Goal: Transaction & Acquisition: Subscribe to service/newsletter

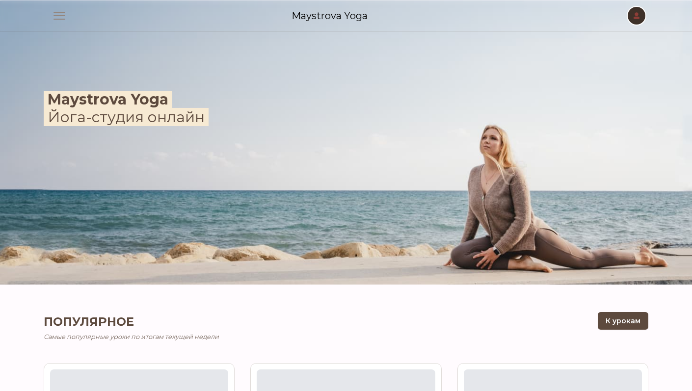
click at [640, 19] on span "button" at bounding box center [637, 16] width 22 height 22
click at [617, 36] on link "Войти" at bounding box center [597, 38] width 94 height 18
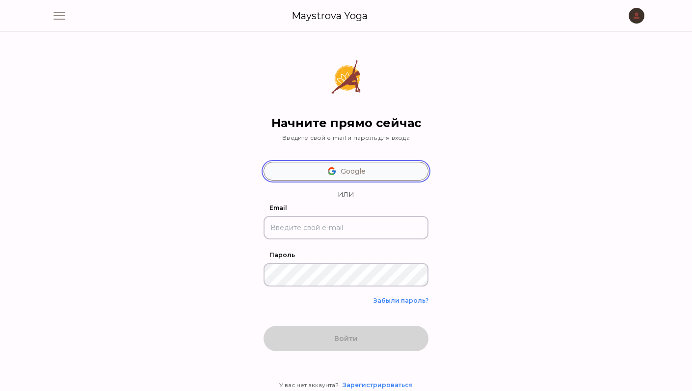
click at [355, 172] on button "Google" at bounding box center [346, 171] width 165 height 19
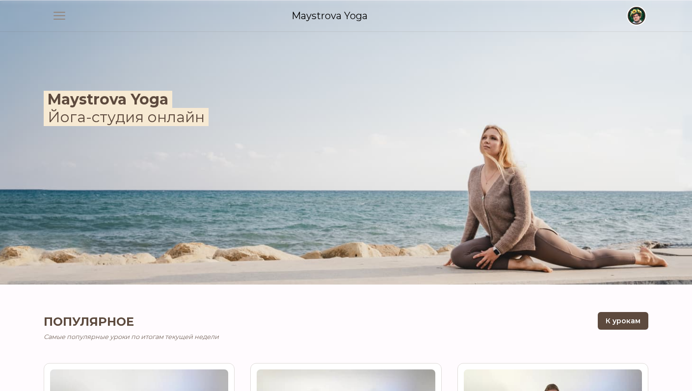
click at [632, 18] on span "button" at bounding box center [637, 16] width 22 height 22
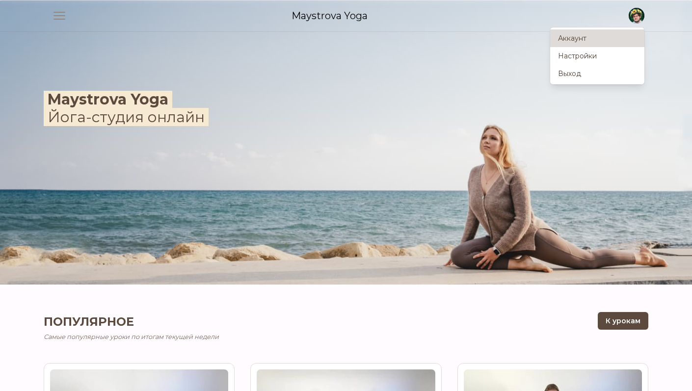
click at [605, 42] on link "Аккаунт" at bounding box center [597, 38] width 94 height 18
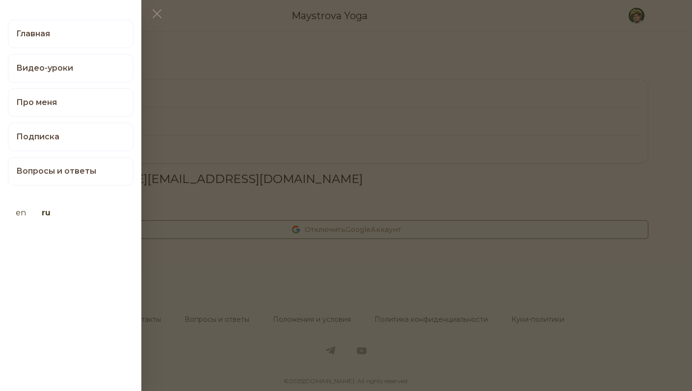
click at [663, 45] on button at bounding box center [346, 195] width 692 height 391
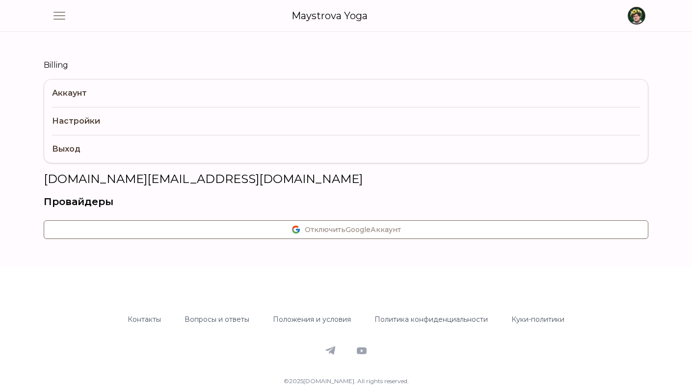
click at [633, 17] on span "button" at bounding box center [637, 16] width 22 height 22
click at [354, 45] on div "Billing Аккаунт Настройки Выход pasyuk.com@gmail.com Провайдеры Отключить Googl…" at bounding box center [346, 149] width 628 height 235
click at [634, 19] on span "button" at bounding box center [637, 16] width 22 height 22
click at [581, 74] on link "Выход" at bounding box center [597, 74] width 94 height 18
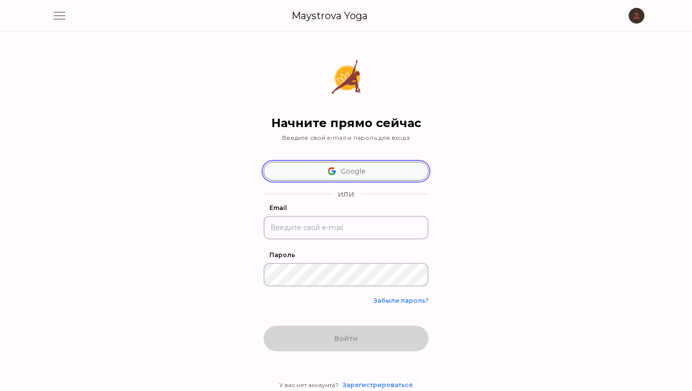
click at [345, 168] on button "Google" at bounding box center [346, 171] width 165 height 19
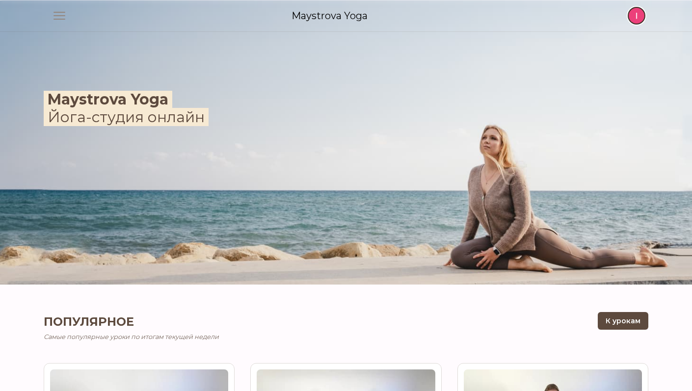
click at [638, 18] on span "button" at bounding box center [637, 16] width 22 height 22
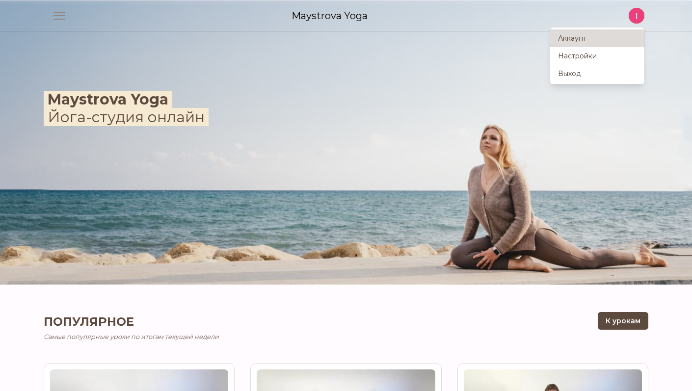
click at [616, 38] on link "Аккаунт" at bounding box center [597, 38] width 94 height 18
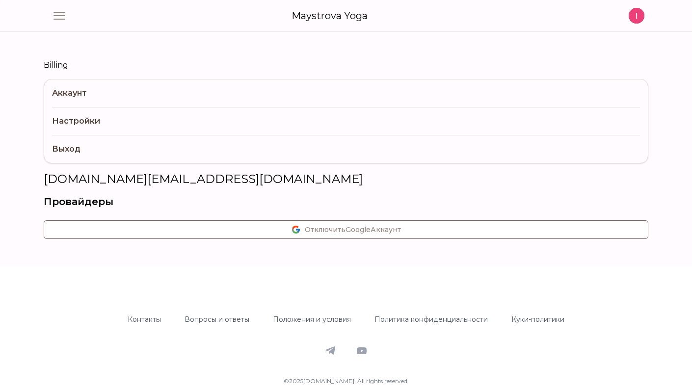
click at [50, 66] on link "Billing" at bounding box center [346, 65] width 605 height 12
click at [634, 11] on span "button" at bounding box center [637, 16] width 22 height 22
click at [584, 79] on link "Выход" at bounding box center [597, 74] width 94 height 18
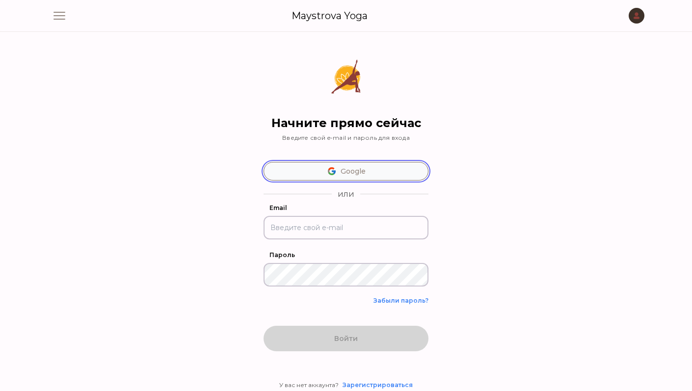
click at [345, 164] on button "Google" at bounding box center [346, 171] width 165 height 19
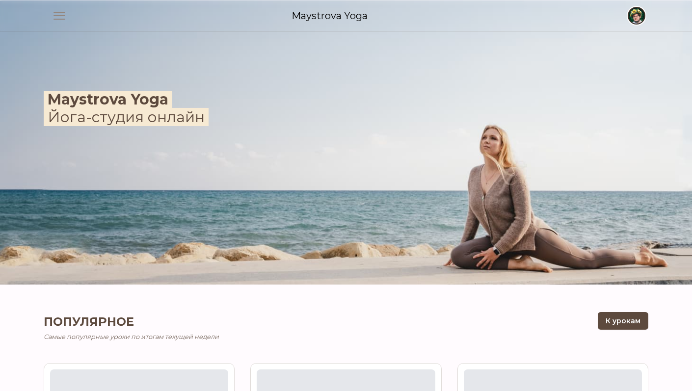
click at [639, 14] on span "button" at bounding box center [637, 16] width 22 height 22
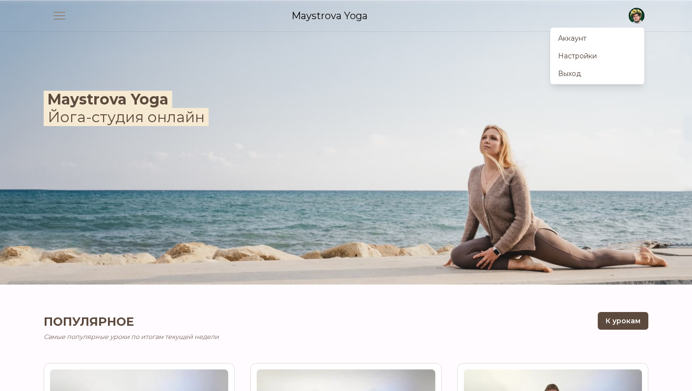
click at [364, 78] on img at bounding box center [346, 142] width 692 height 284
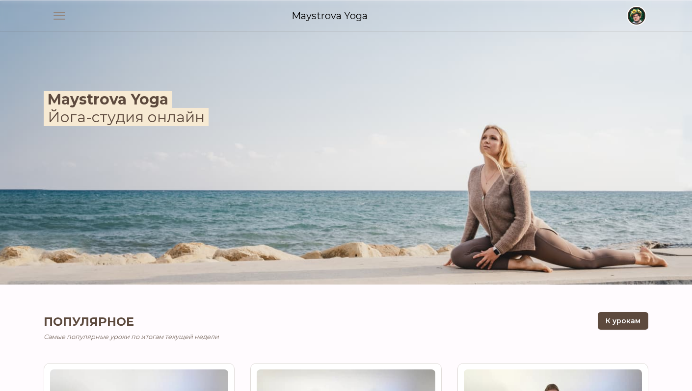
click at [637, 14] on span "button" at bounding box center [637, 16] width 22 height 22
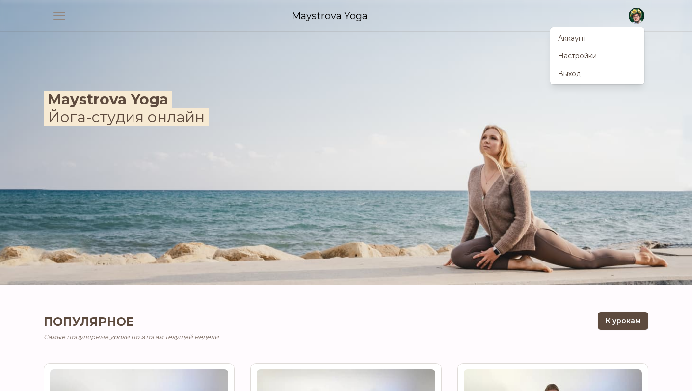
click at [432, 53] on img at bounding box center [346, 142] width 692 height 284
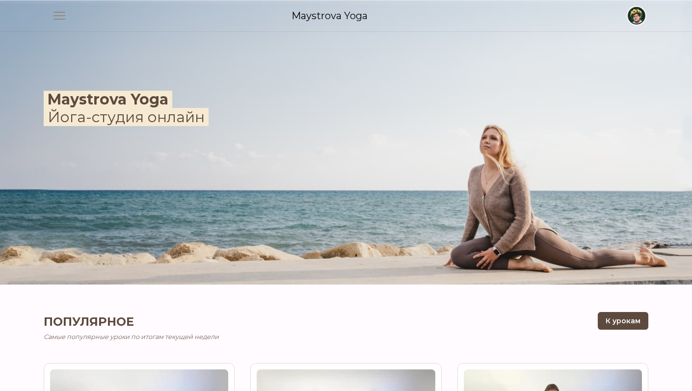
click at [644, 19] on span "button" at bounding box center [637, 16] width 22 height 22
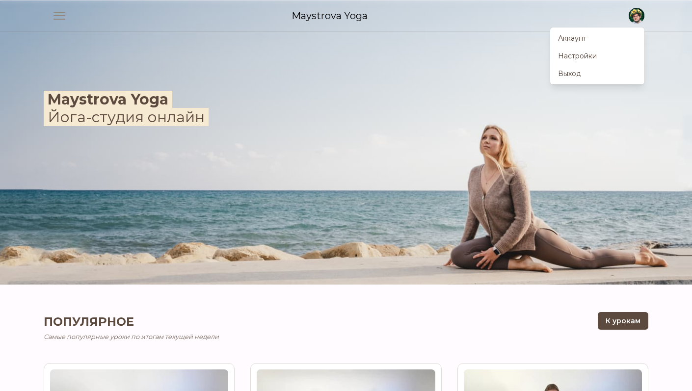
click at [560, 179] on img at bounding box center [346, 142] width 692 height 284
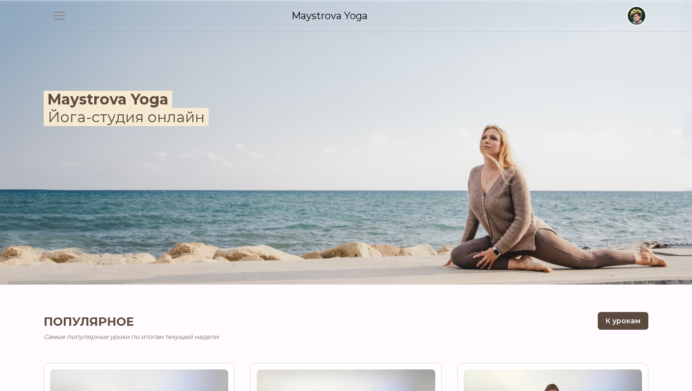
click at [636, 18] on span "button" at bounding box center [637, 16] width 22 height 22
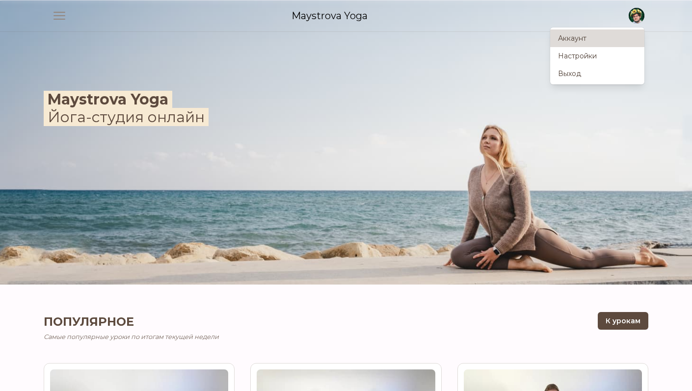
click at [614, 38] on link "Аккаунт" at bounding box center [597, 38] width 94 height 18
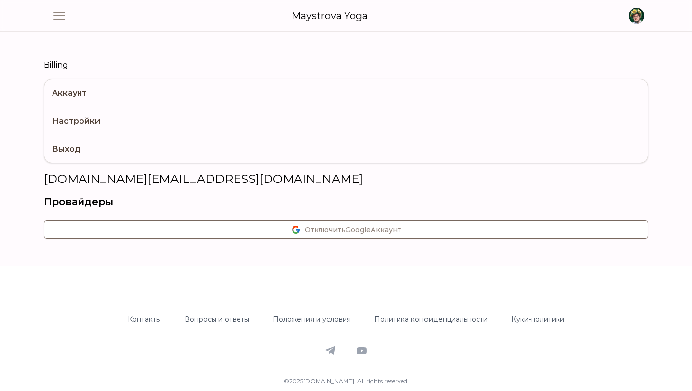
click at [62, 68] on link "Billing" at bounding box center [346, 65] width 605 height 12
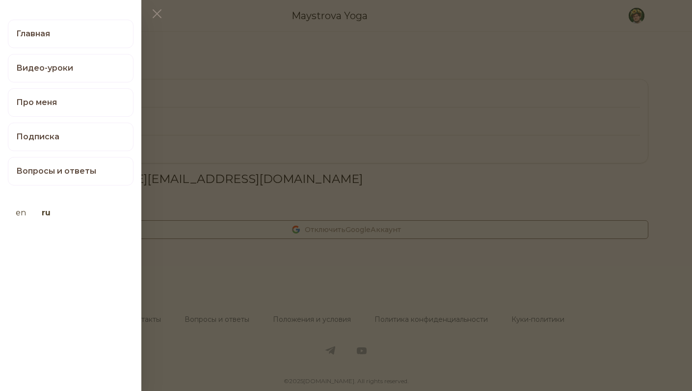
click at [59, 18] on div "Главная Видео-уроки Про меня Подписка Вопросы и ответы en ru" at bounding box center [70, 127] width 141 height 231
click at [70, 148] on link "Подписка" at bounding box center [71, 137] width 126 height 28
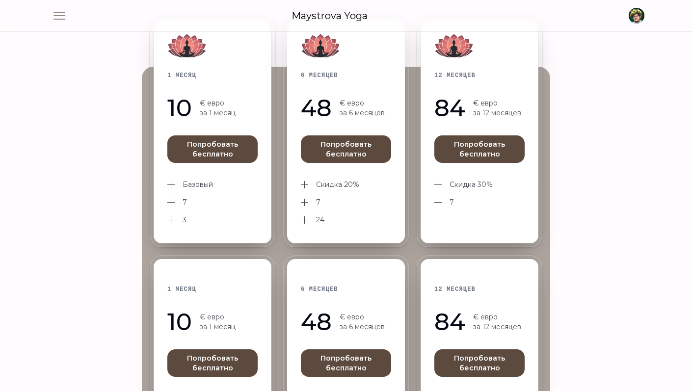
scroll to position [192, 0]
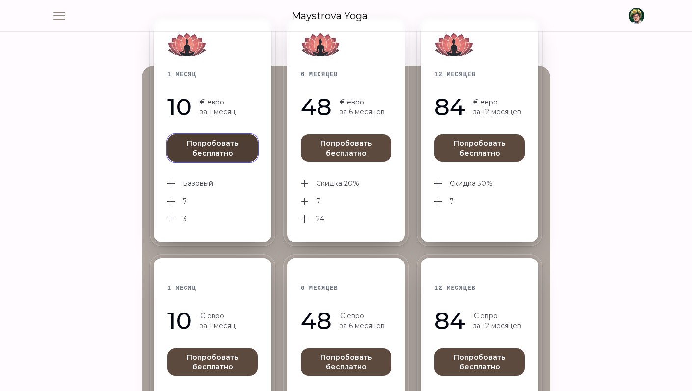
click at [205, 147] on button "Попробовать бесплатно" at bounding box center [212, 147] width 90 height 27
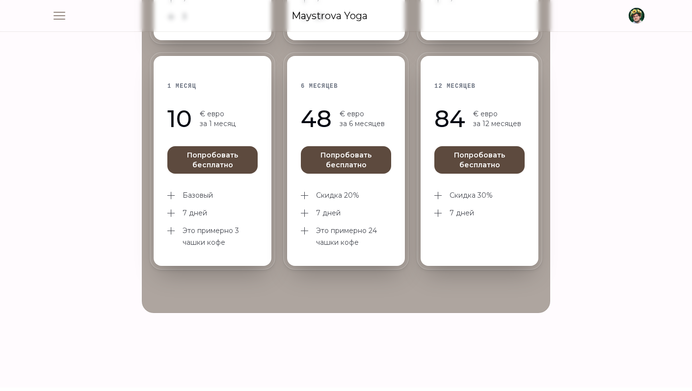
scroll to position [394, 0]
click at [205, 163] on button "Попробовать бесплатно" at bounding box center [212, 160] width 90 height 27
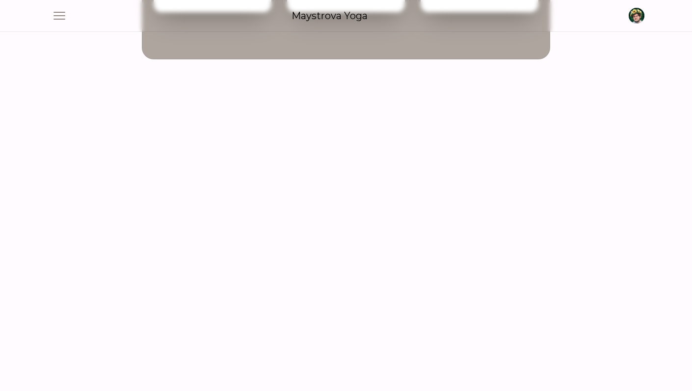
scroll to position [751, 0]
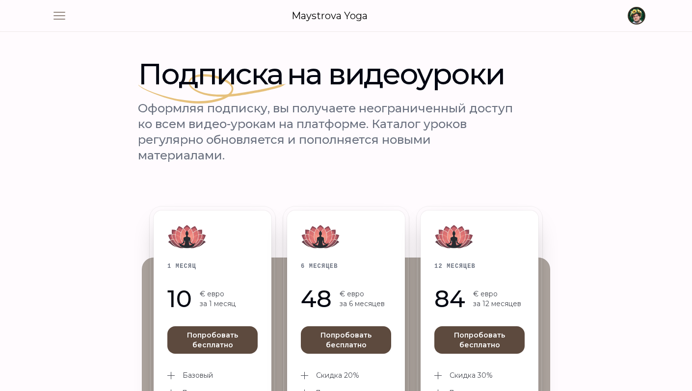
click at [634, 18] on span "button" at bounding box center [637, 16] width 22 height 22
click at [572, 35] on link "Аккаунт" at bounding box center [597, 38] width 94 height 18
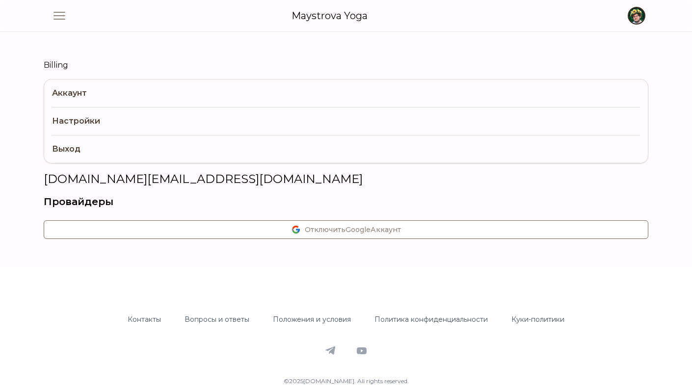
click at [631, 15] on span "button" at bounding box center [637, 16] width 22 height 22
click at [181, 60] on link "Billing" at bounding box center [346, 65] width 605 height 12
click at [634, 15] on span "button" at bounding box center [637, 16] width 22 height 22
click at [363, 26] on div "Open main menu Maystrova Yoga Open user menu Аккаунт Настройки Выход" at bounding box center [346, 15] width 597 height 31
click at [52, 66] on link "Billing" at bounding box center [346, 65] width 605 height 12
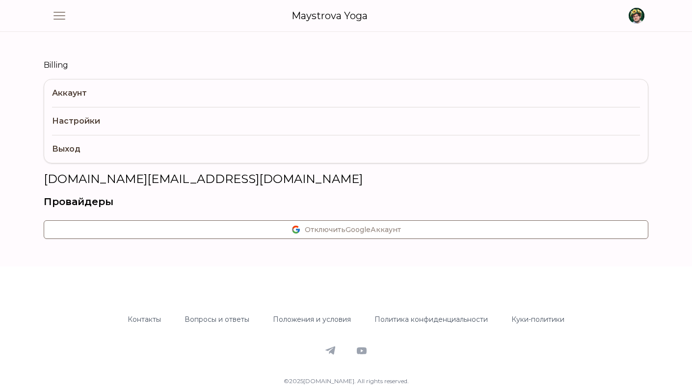
click at [74, 94] on link "Аккаунт" at bounding box center [346, 92] width 588 height 27
click at [73, 122] on link "Настройки" at bounding box center [346, 121] width 588 height 28
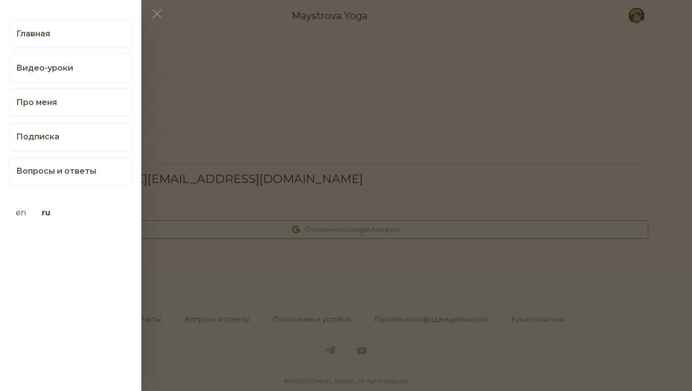
click at [282, 73] on button at bounding box center [346, 195] width 692 height 391
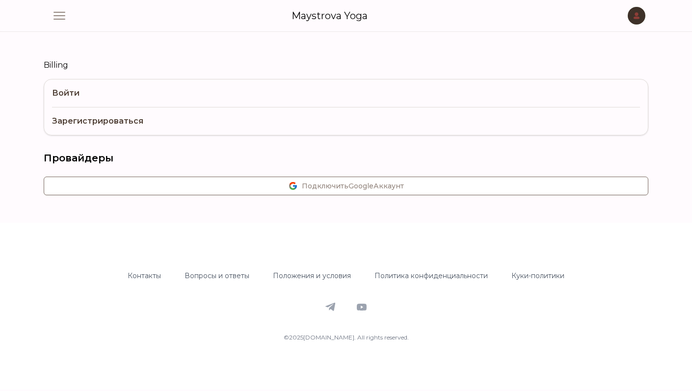
click at [631, 12] on span "button" at bounding box center [637, 16] width 22 height 22
click at [418, 35] on div "Billing Войти Зарегистрироваться Провайдеры Подключить Google Аккаунт" at bounding box center [346, 127] width 628 height 191
click at [636, 19] on span "button" at bounding box center [637, 16] width 22 height 22
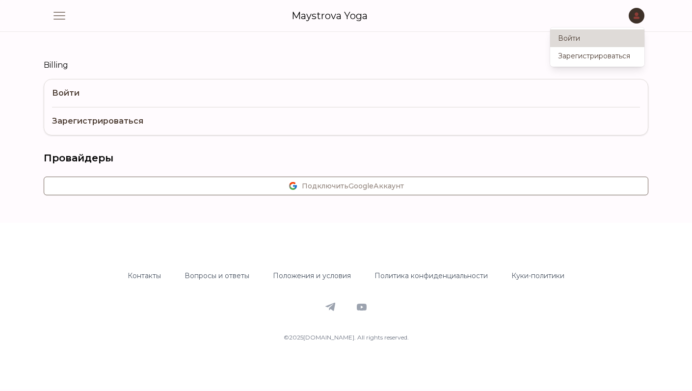
click at [598, 40] on link "Войти" at bounding box center [597, 38] width 94 height 18
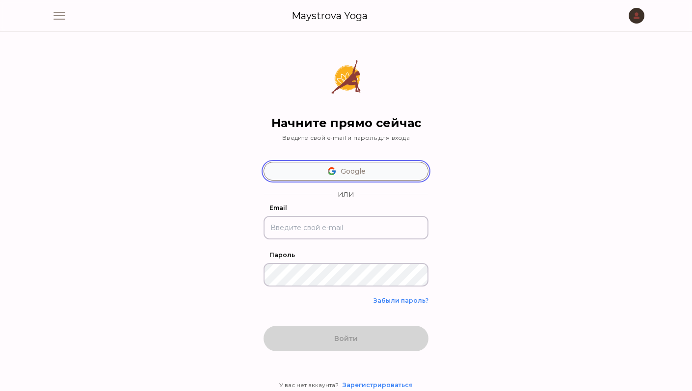
click at [345, 176] on button "Google" at bounding box center [346, 171] width 165 height 19
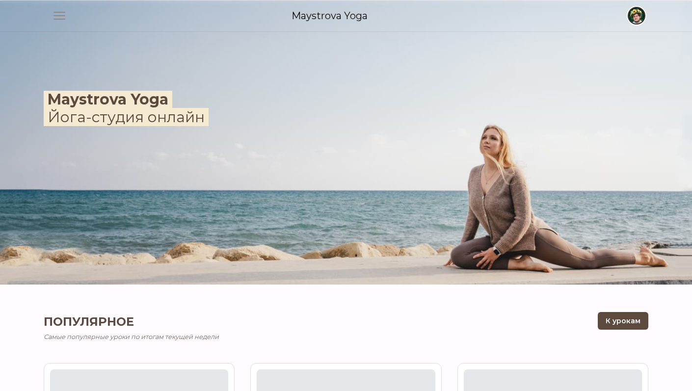
click at [638, 17] on span "button" at bounding box center [637, 16] width 22 height 22
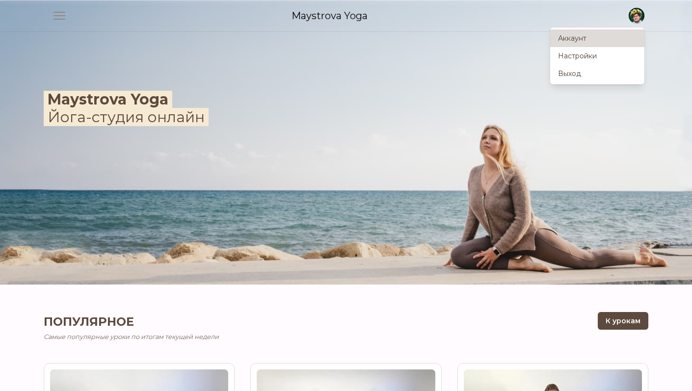
click at [602, 41] on link "Аккаунт" at bounding box center [597, 38] width 94 height 18
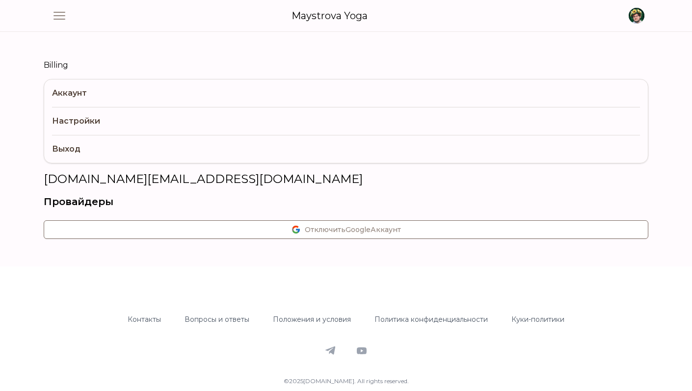
click at [58, 60] on link "Billing" at bounding box center [346, 65] width 605 height 12
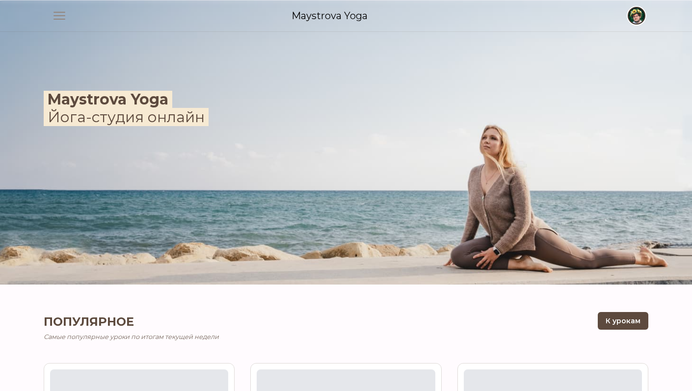
click at [645, 15] on span "button" at bounding box center [637, 16] width 22 height 22
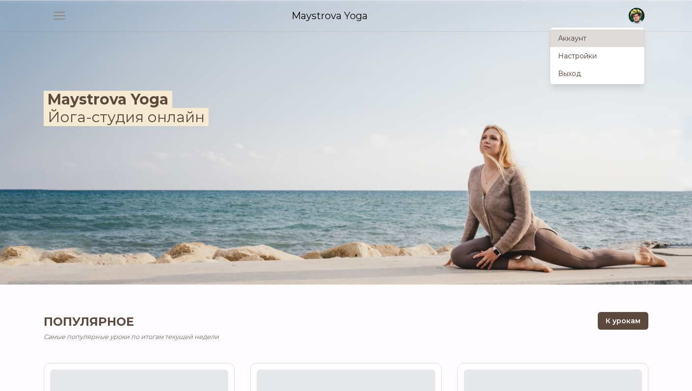
click at [610, 36] on link "Аккаунт" at bounding box center [597, 38] width 94 height 18
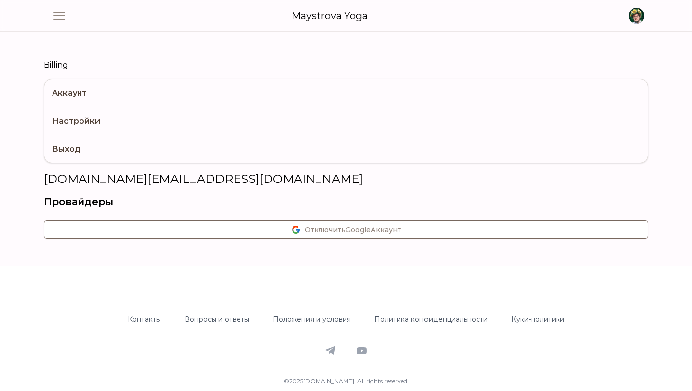
click at [68, 64] on link "Billing" at bounding box center [346, 65] width 605 height 12
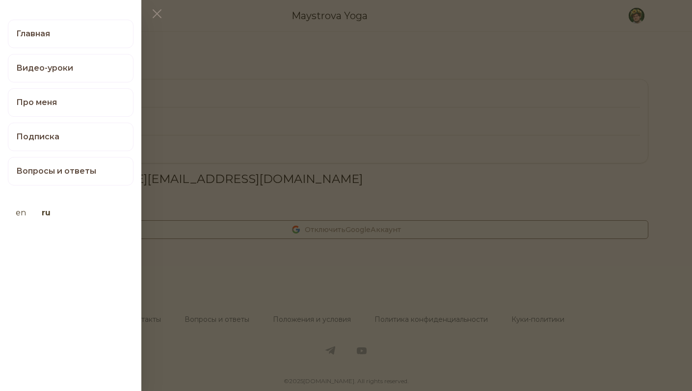
click at [62, 17] on div "Главная Видео-уроки Про меня Подписка Вопросы и ответы en ru" at bounding box center [70, 127] width 141 height 231
click at [80, 132] on link "Подписка" at bounding box center [71, 137] width 126 height 28
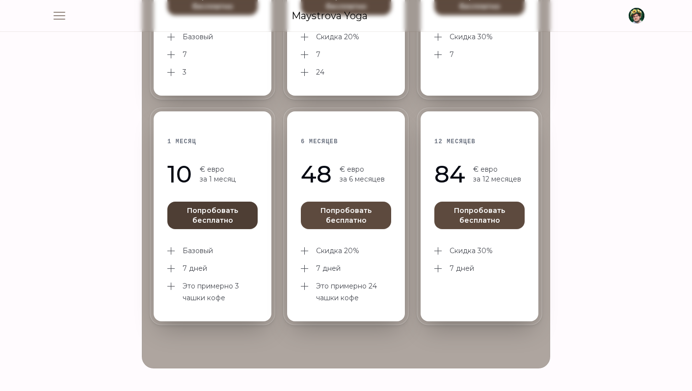
scroll to position [354, 0]
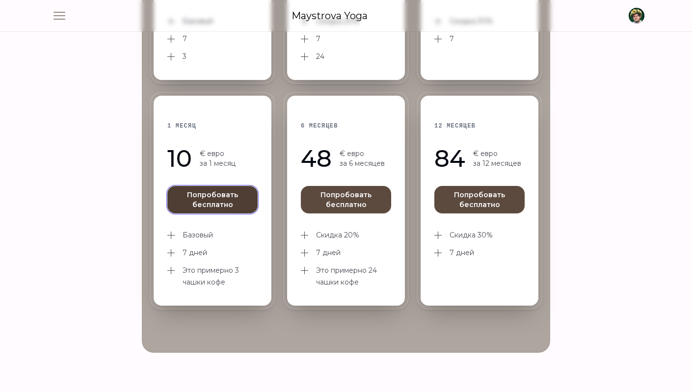
click at [214, 202] on button "Попробовать бесплатно" at bounding box center [212, 199] width 90 height 27
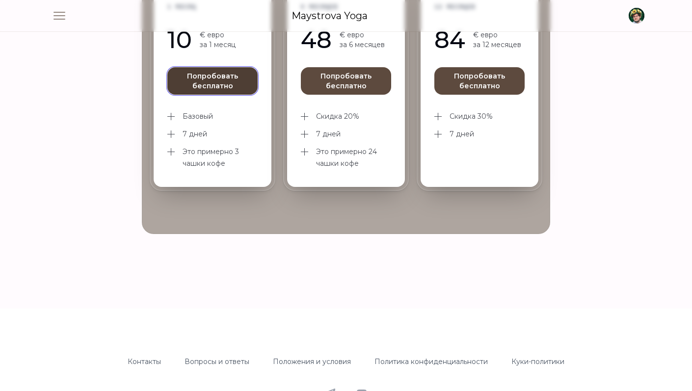
click at [221, 89] on button "Попробовать бесплатно" at bounding box center [212, 80] width 90 height 27
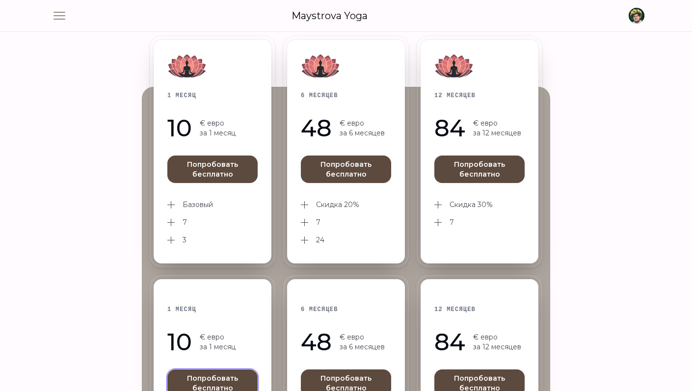
scroll to position [158, 0]
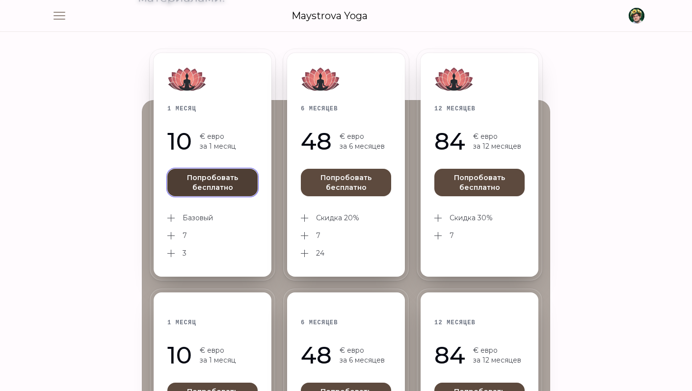
click at [207, 177] on button "Попробовать бесплатно" at bounding box center [212, 182] width 90 height 27
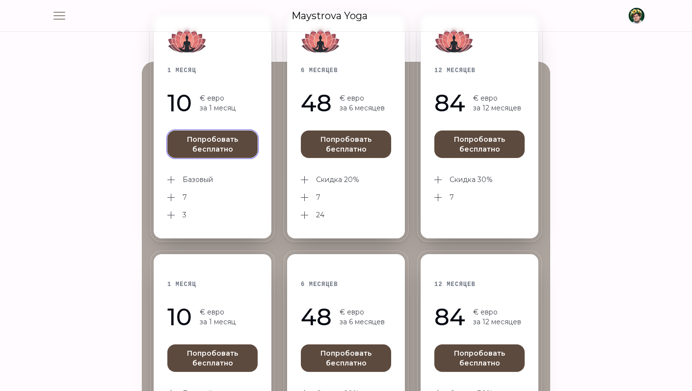
scroll to position [354, 0]
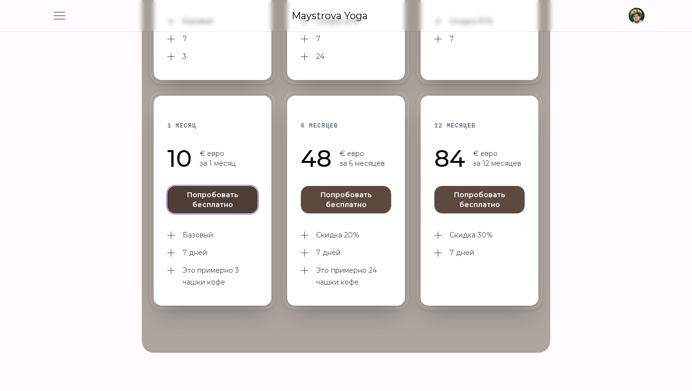
click at [220, 192] on button "Попробовать бесплатно" at bounding box center [212, 199] width 90 height 27
click at [224, 194] on button "Попробовать бесплатно" at bounding box center [212, 199] width 90 height 27
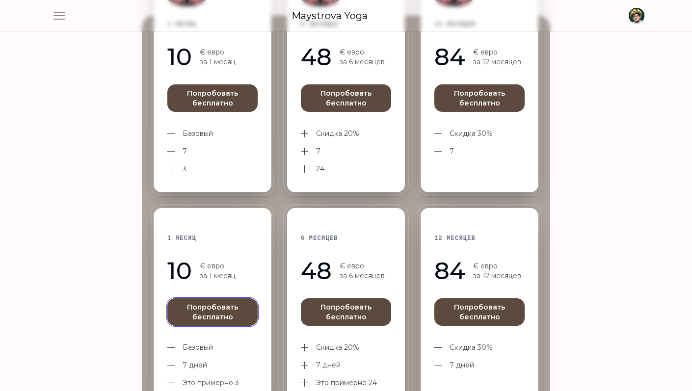
scroll to position [0, 0]
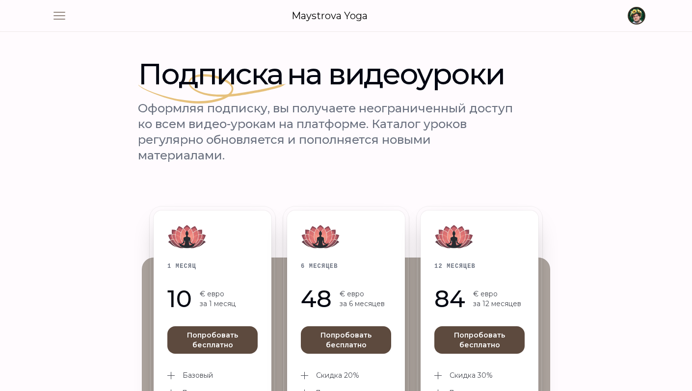
click at [636, 18] on span "button" at bounding box center [637, 16] width 22 height 22
click at [476, 64] on h1 "Подписка на видеоуроки" at bounding box center [346, 73] width 416 height 29
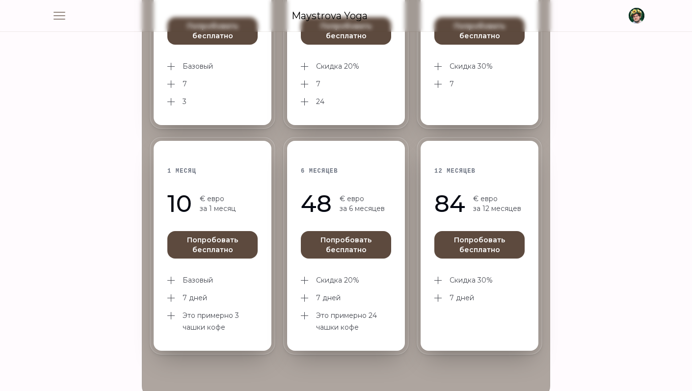
scroll to position [324, 0]
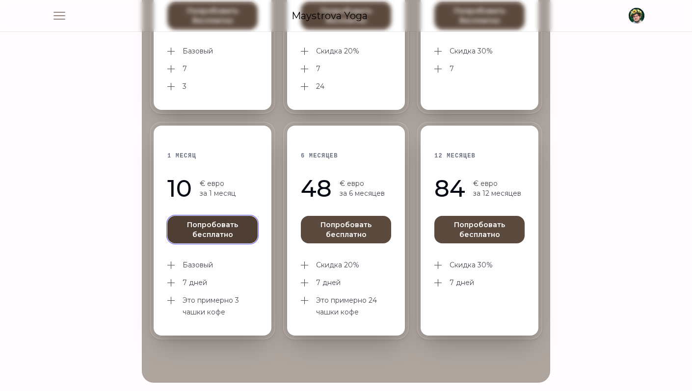
click at [221, 229] on button "Попробовать бесплатно" at bounding box center [212, 229] width 90 height 27
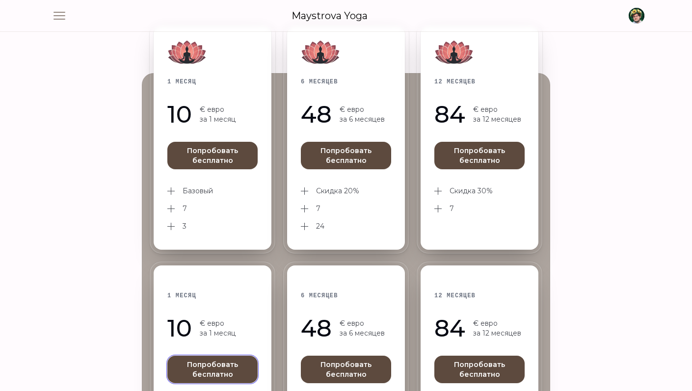
scroll to position [181, 0]
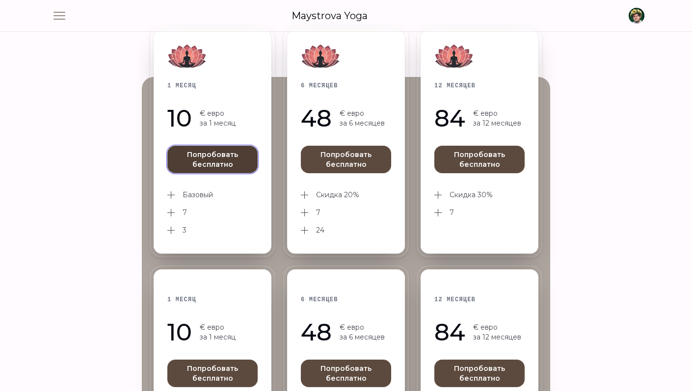
click at [231, 166] on button "Попробовать бесплатно" at bounding box center [212, 159] width 90 height 27
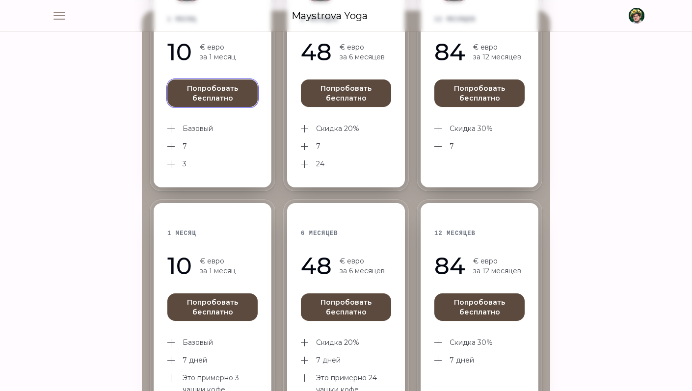
scroll to position [0, 0]
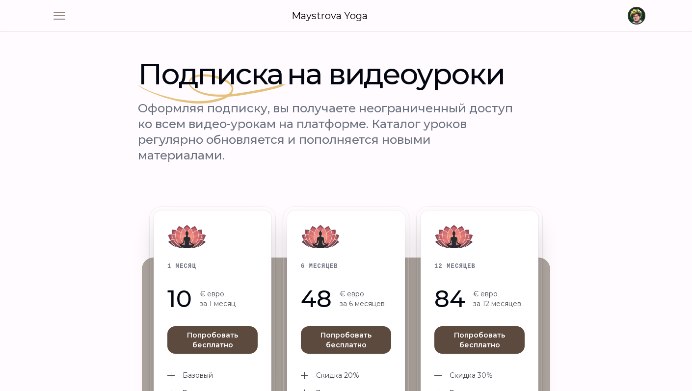
click at [634, 21] on span "button" at bounding box center [637, 16] width 22 height 22
click at [591, 75] on link "Выход" at bounding box center [597, 74] width 94 height 18
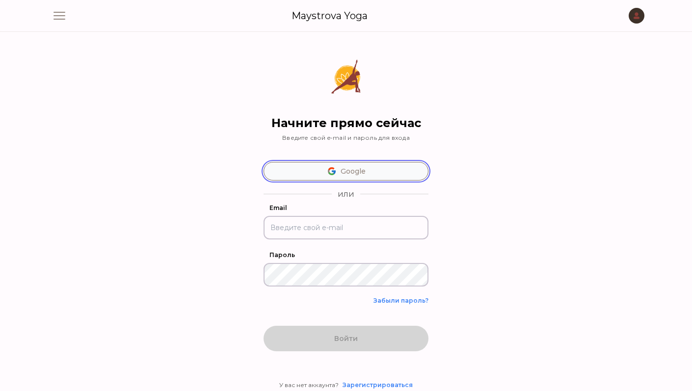
click at [333, 174] on img at bounding box center [332, 171] width 10 height 10
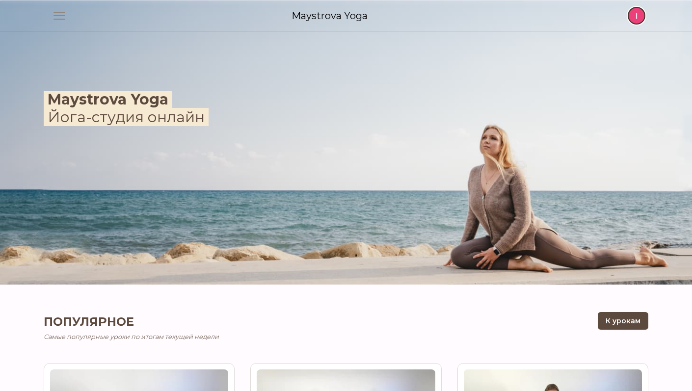
click at [634, 5] on span "button" at bounding box center [637, 16] width 22 height 22
click at [256, 53] on img at bounding box center [346, 142] width 692 height 284
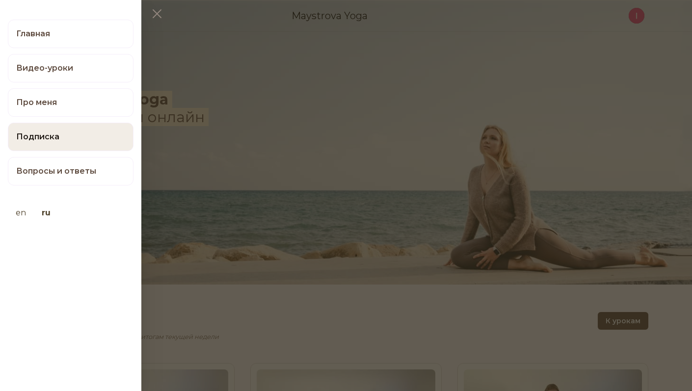
click at [60, 132] on link "Подписка" at bounding box center [71, 137] width 126 height 28
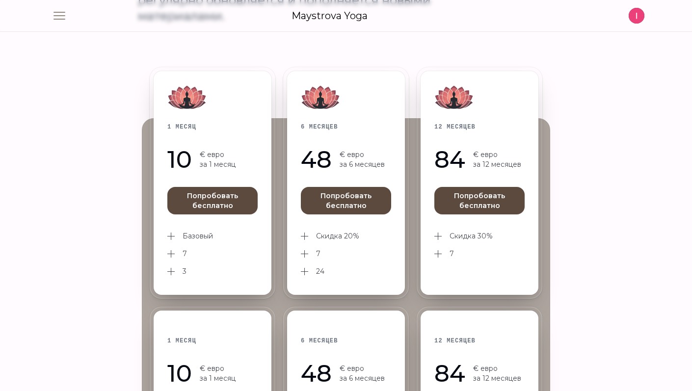
scroll to position [197, 0]
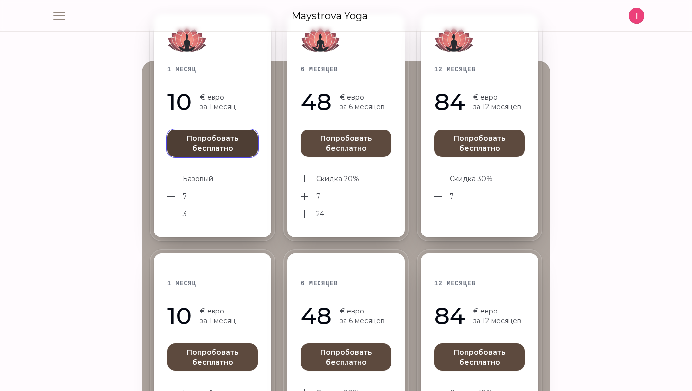
click at [208, 143] on button "Попробовать бесплатно" at bounding box center [212, 143] width 90 height 27
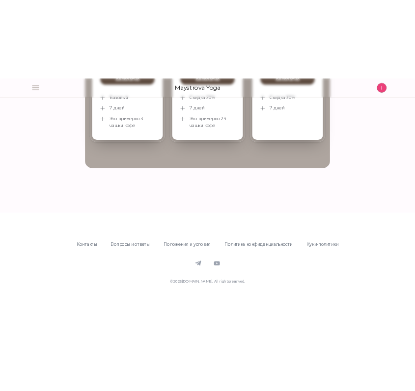
scroll to position [481, 0]
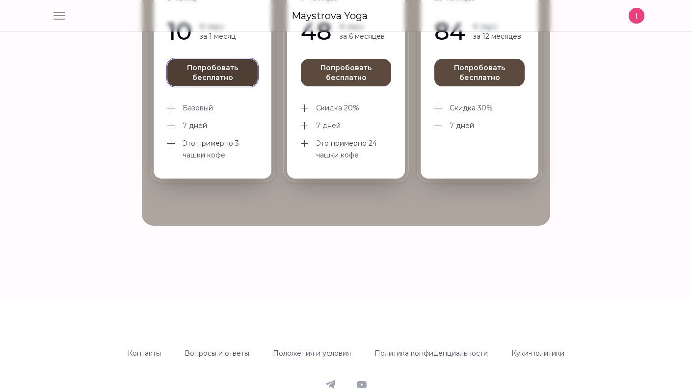
click at [204, 68] on button "Попробовать бесплатно" at bounding box center [212, 72] width 90 height 27
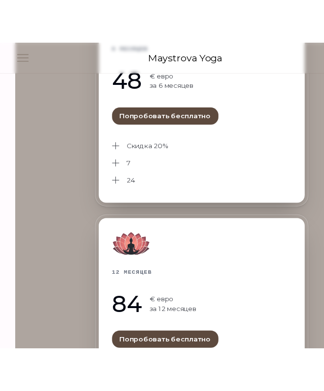
scroll to position [527, 0]
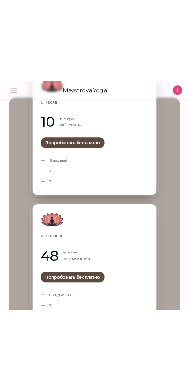
scroll to position [144, 0]
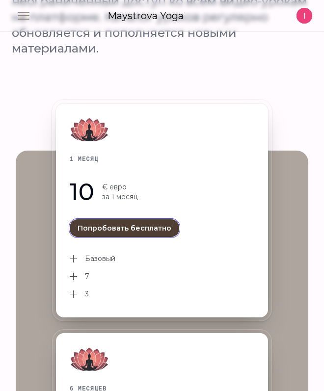
click at [145, 225] on button "Попробовать бесплатно" at bounding box center [124, 228] width 109 height 18
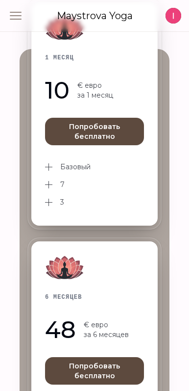
scroll to position [369, 0]
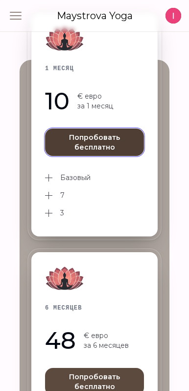
click at [88, 145] on button "Попробовать бесплатно" at bounding box center [94, 142] width 99 height 27
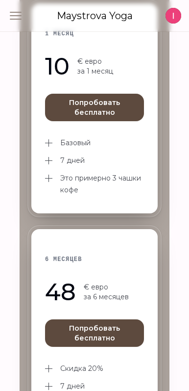
scroll to position [1080, 0]
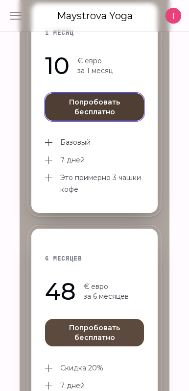
click at [84, 104] on button "Попробовать бесплатно" at bounding box center [94, 106] width 99 height 27
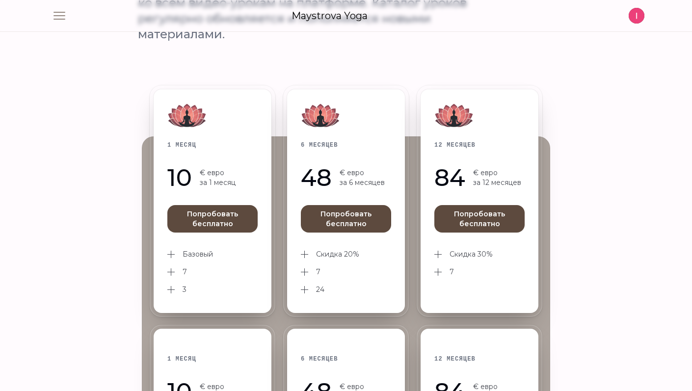
scroll to position [64, 0]
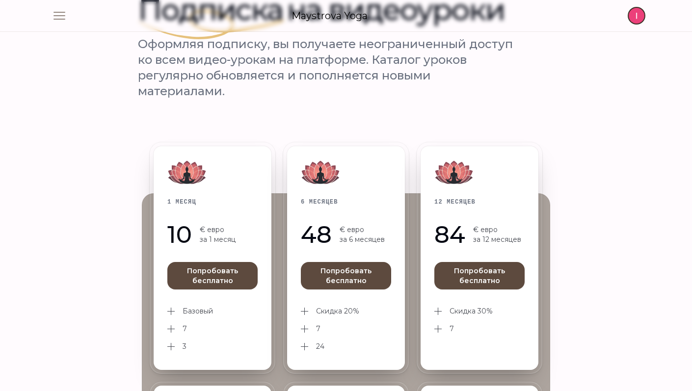
click at [189, 16] on span "button" at bounding box center [637, 16] width 22 height 22
click at [189, 73] on link "Выход" at bounding box center [597, 74] width 94 height 18
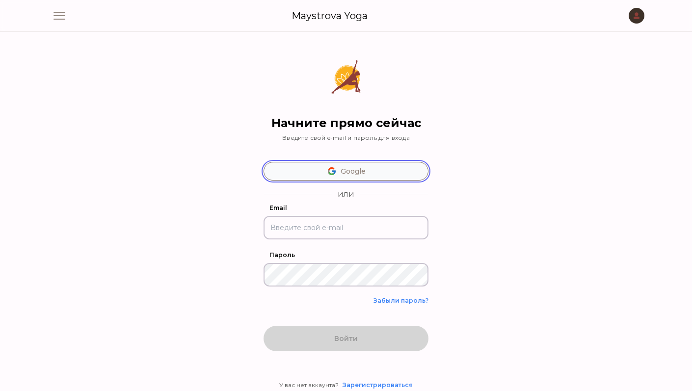
click at [359, 173] on button "Google" at bounding box center [346, 171] width 165 height 19
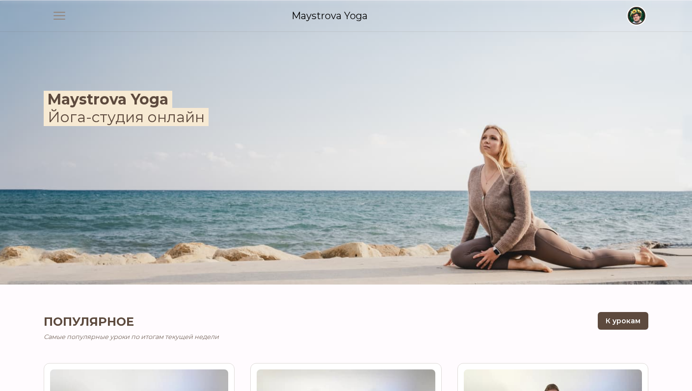
click at [636, 11] on span "button" at bounding box center [637, 16] width 22 height 22
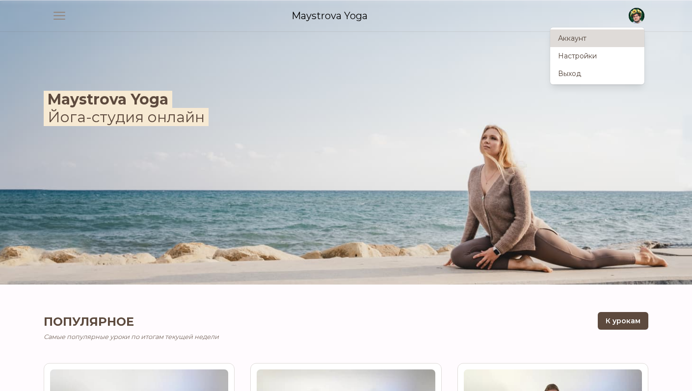
click at [585, 37] on link "Аккаунт" at bounding box center [597, 38] width 94 height 18
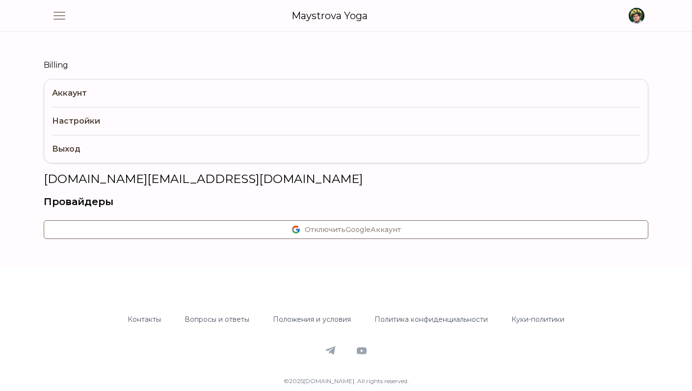
click at [65, 62] on link "Billing" at bounding box center [346, 65] width 605 height 12
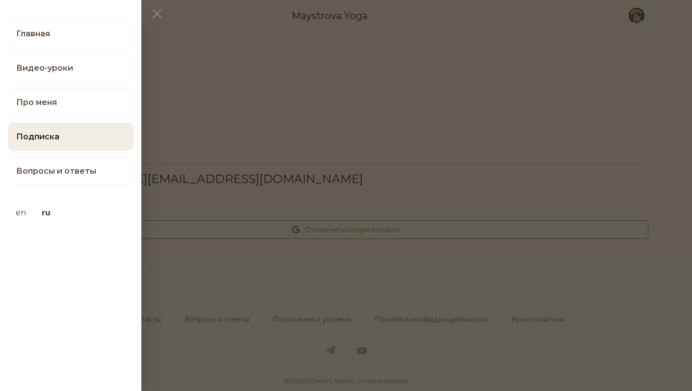
click at [56, 139] on link "Подписка" at bounding box center [71, 137] width 126 height 28
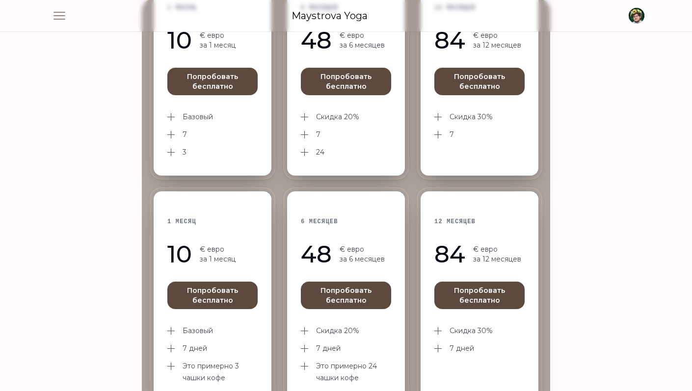
scroll to position [265, 0]
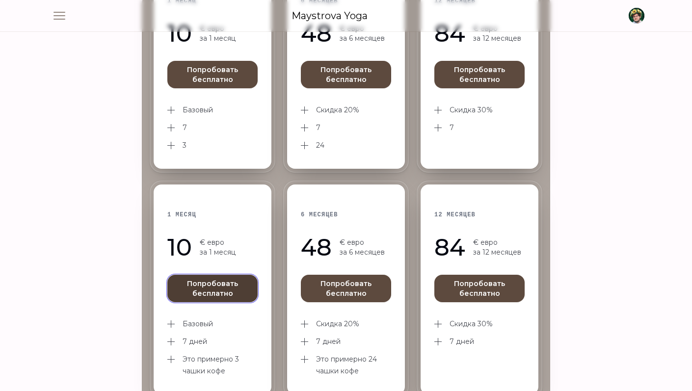
click at [233, 292] on button "Попробовать бесплатно" at bounding box center [212, 288] width 90 height 27
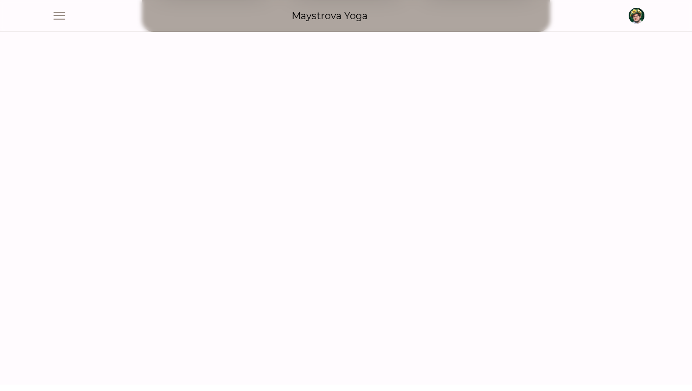
scroll to position [690, 0]
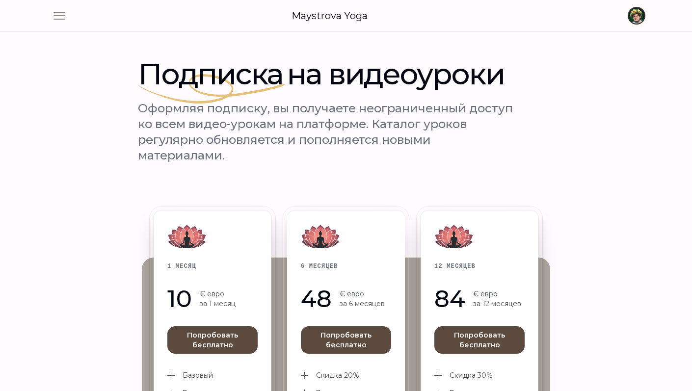
click at [640, 21] on span "button" at bounding box center [637, 16] width 22 height 22
click at [582, 40] on link "Аккаунт" at bounding box center [597, 38] width 94 height 18
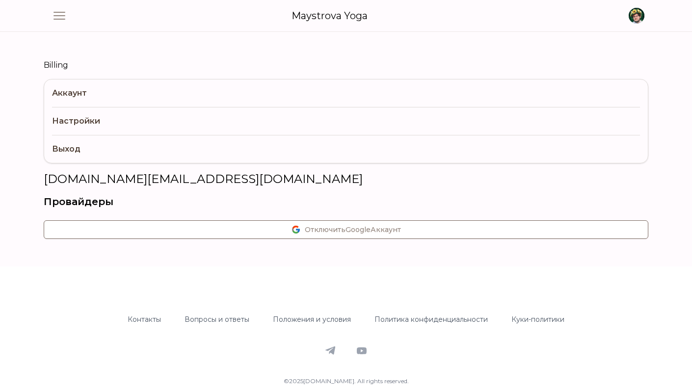
click at [64, 64] on link "Billing" at bounding box center [346, 65] width 605 height 12
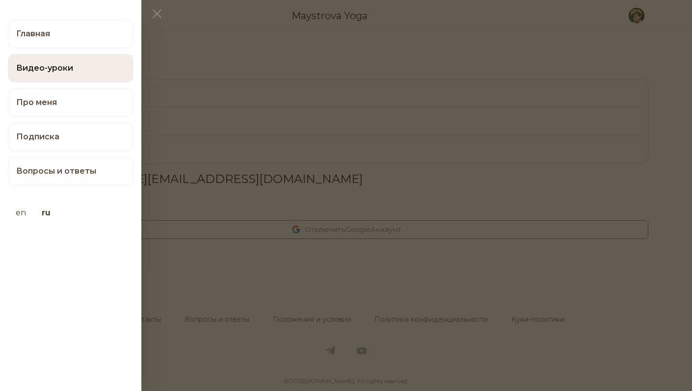
click at [61, 74] on link "Видео-уроки" at bounding box center [71, 68] width 126 height 28
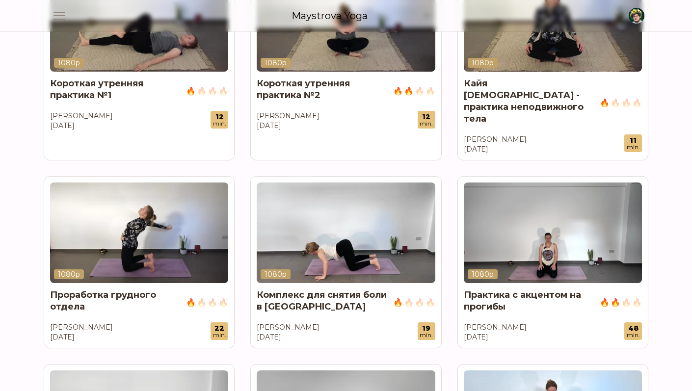
scroll to position [113, 0]
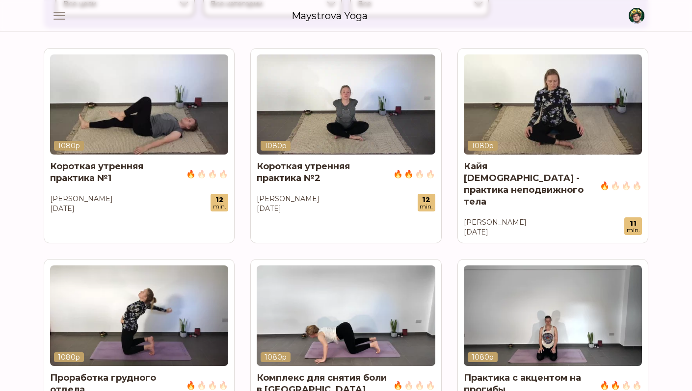
click at [355, 94] on img at bounding box center [346, 104] width 178 height 100
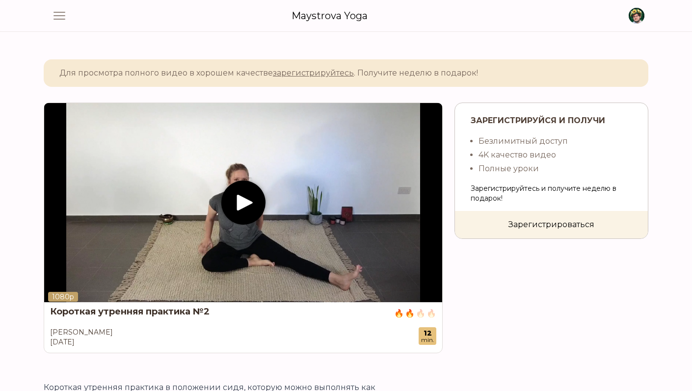
click at [247, 181] on media-play-button "play" at bounding box center [243, 203] width 44 height 44
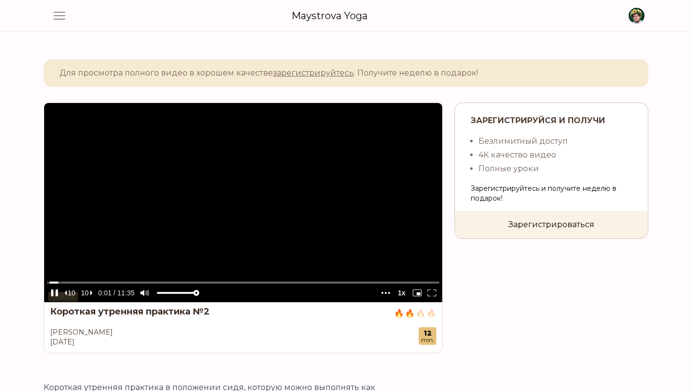
click at [143, 230] on video at bounding box center [243, 202] width 398 height 199
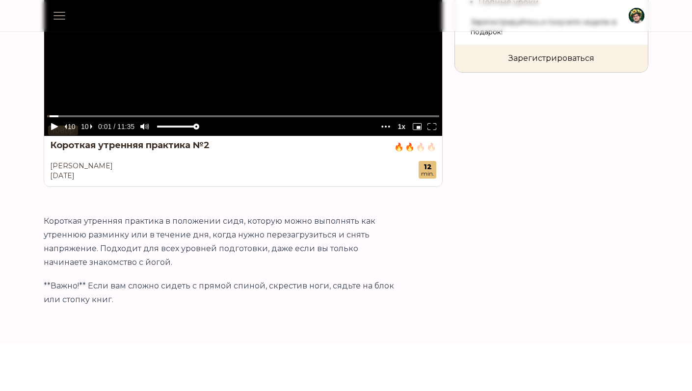
scroll to position [160, 0]
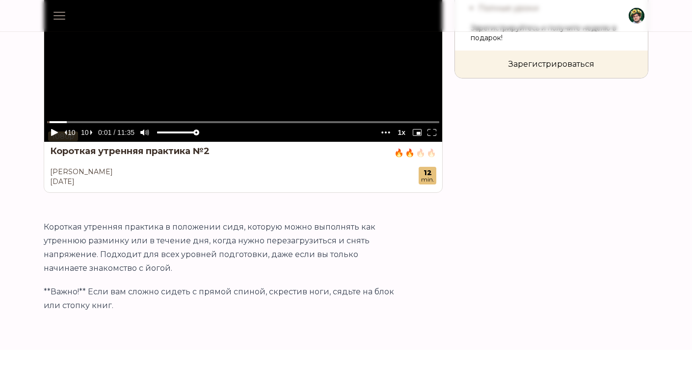
click at [390, 133] on icon "quality" at bounding box center [385, 133] width 9 height 2
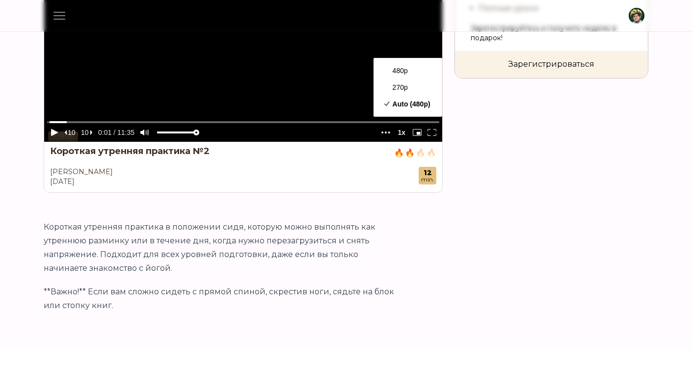
click at [496, 165] on div "Зарегистрируйся и получи Безлимитный доступ 4K качество видео Полные уроки Заре…" at bounding box center [551, 67] width 194 height 251
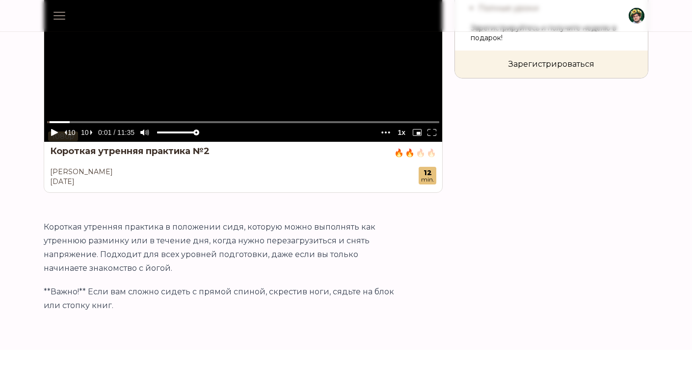
click at [382, 136] on icon "quality" at bounding box center [385, 132] width 9 height 7
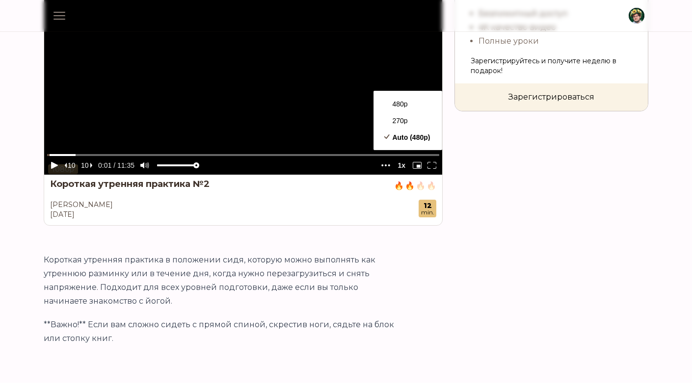
scroll to position [93, 0]
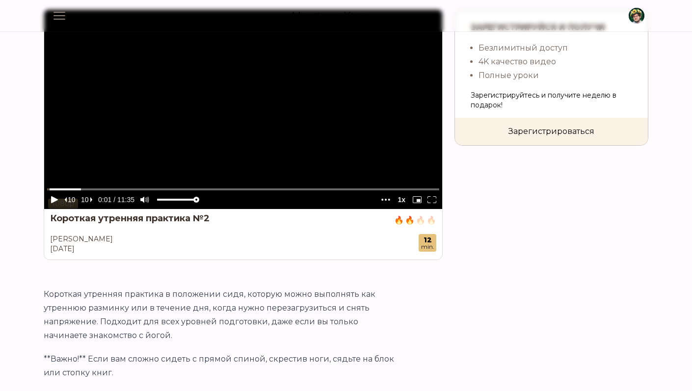
click at [476, 200] on div "Зарегистрируйся и получи Безлимитный доступ 4K качество видео Полные уроки Заре…" at bounding box center [551, 134] width 194 height 251
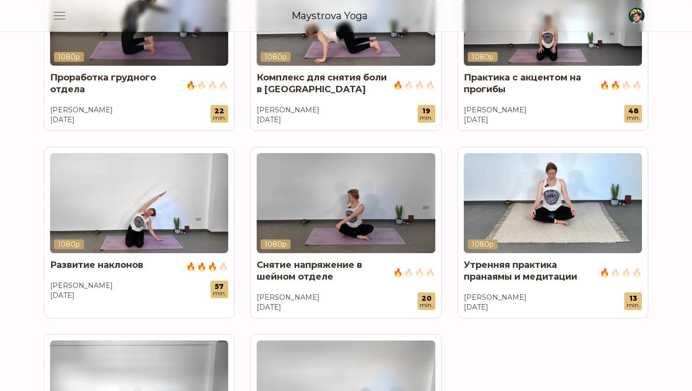
scroll to position [700, 0]
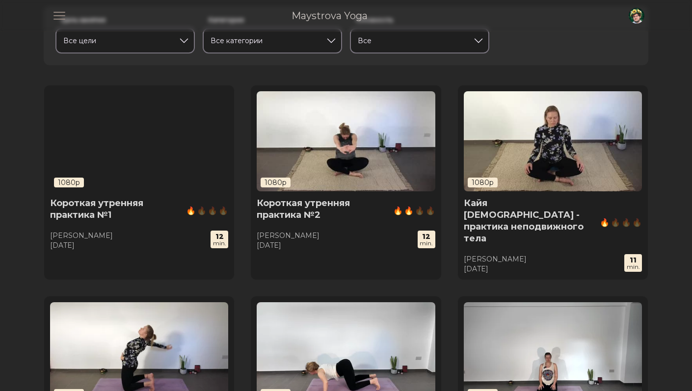
scroll to position [85, 0]
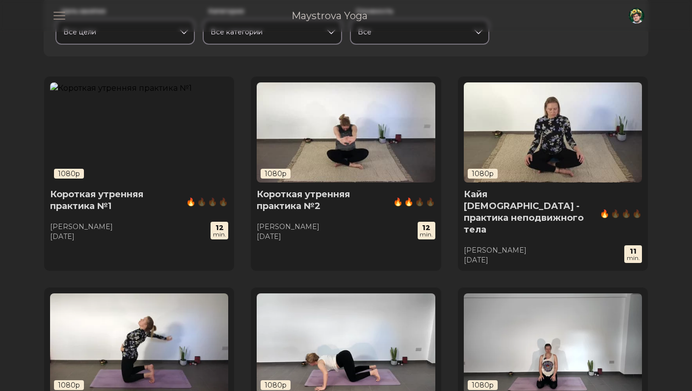
click at [128, 109] on img at bounding box center [139, 132] width 178 height 100
